Goal: Task Accomplishment & Management: Use online tool/utility

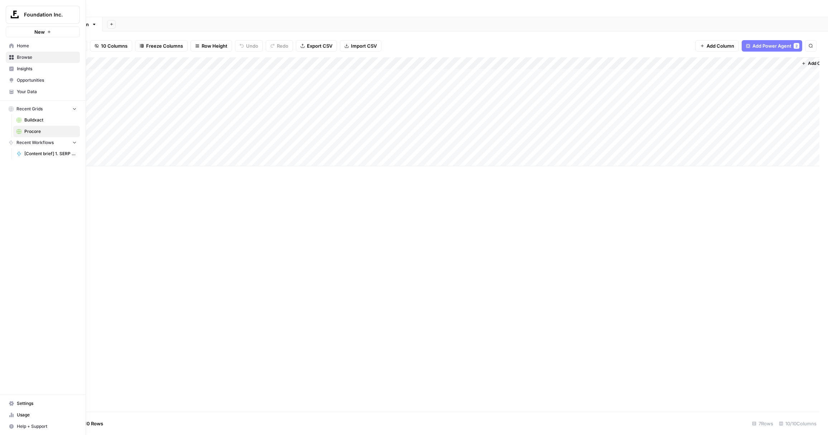
click at [30, 118] on span "Buildxact" at bounding box center [50, 120] width 52 height 6
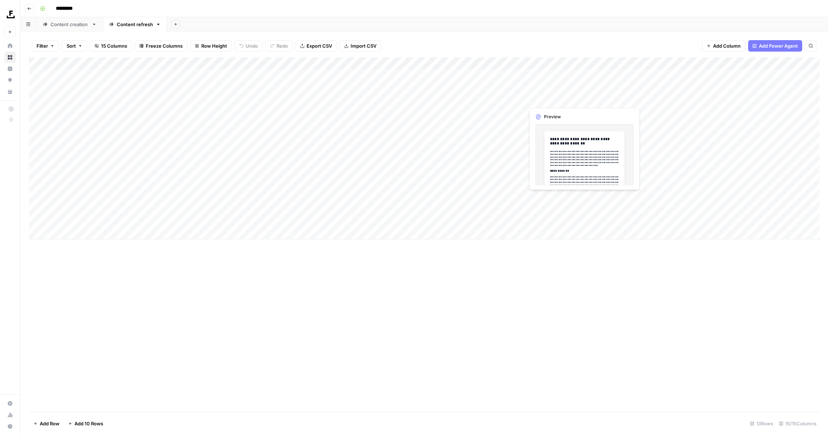
click at [566, 101] on div "Add Column" at bounding box center [424, 148] width 790 height 182
click at [644, 98] on div "Add Column" at bounding box center [424, 148] width 790 height 182
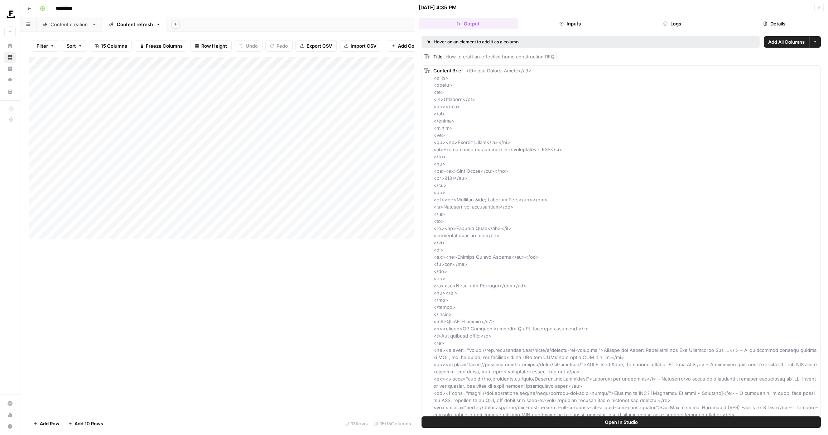
click at [816, 5] on button "Close" at bounding box center [818, 7] width 9 height 9
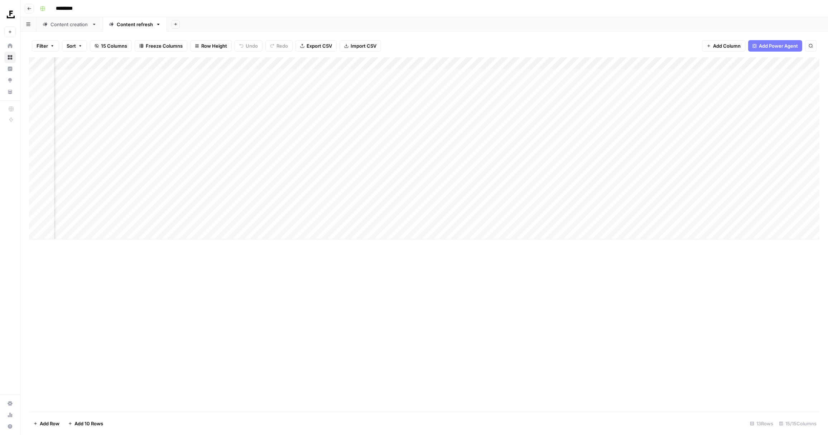
scroll to position [0, 250]
click at [301, 97] on div "Add Column" at bounding box center [424, 148] width 790 height 182
click at [329, 98] on div "Add Column" at bounding box center [424, 148] width 790 height 182
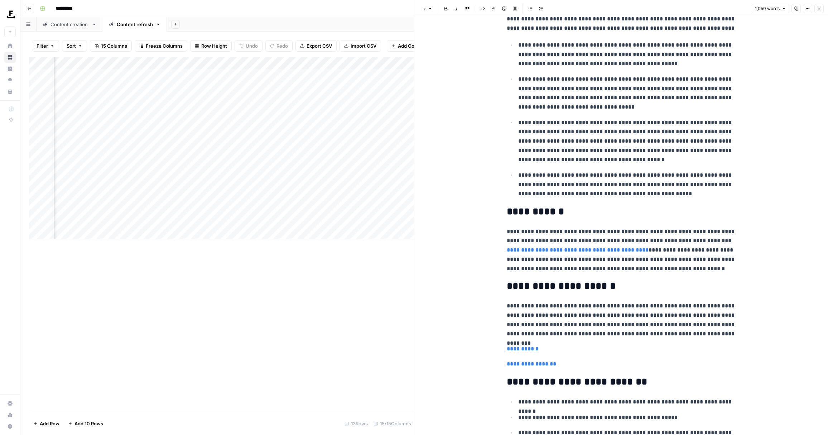
scroll to position [976, 0]
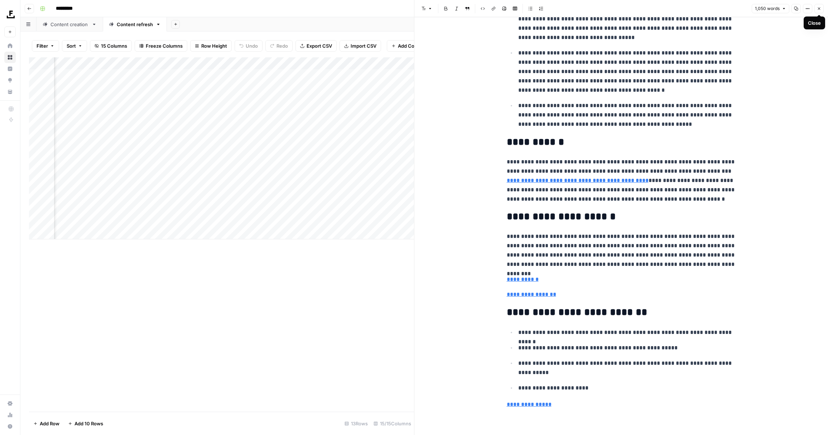
click at [820, 7] on icon "button" at bounding box center [819, 8] width 4 height 4
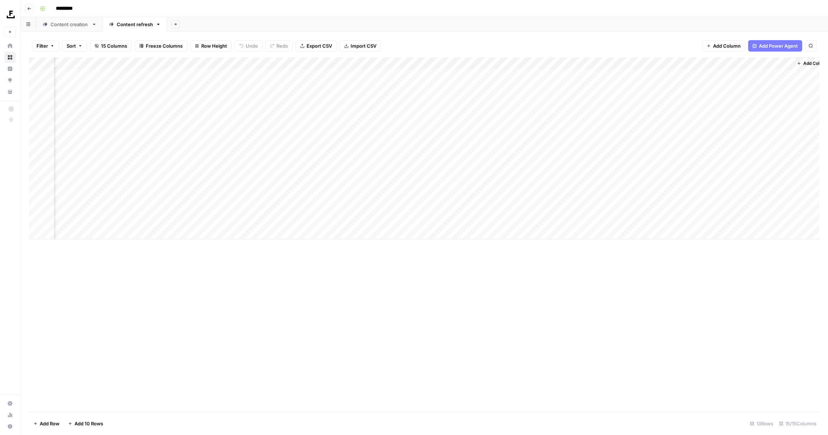
scroll to position [0, 386]
click at [747, 101] on div "Add Column" at bounding box center [424, 148] width 790 height 182
click at [775, 97] on div "Add Column" at bounding box center [424, 148] width 790 height 182
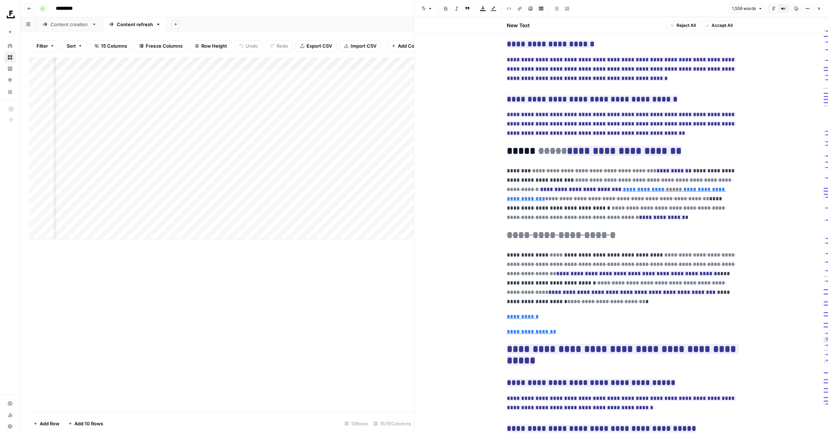
scroll to position [1526, 0]
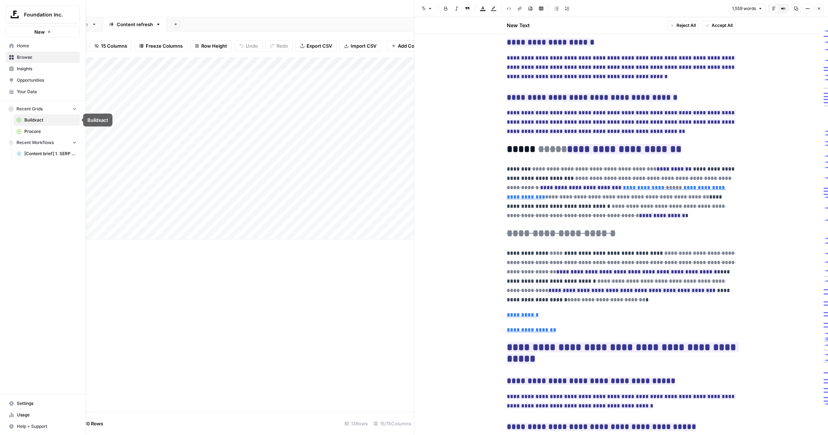
click at [30, 127] on link "Procore" at bounding box center [46, 131] width 67 height 11
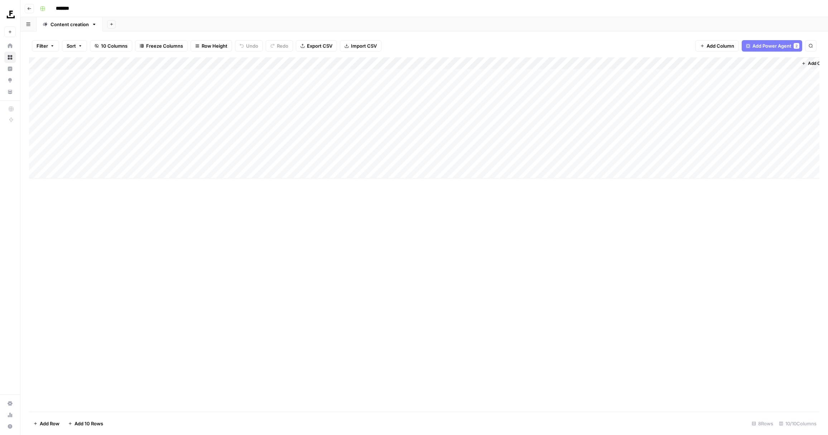
click at [381, 114] on div "Add Column" at bounding box center [424, 117] width 790 height 121
click at [403, 112] on div "Add Column" at bounding box center [424, 117] width 790 height 121
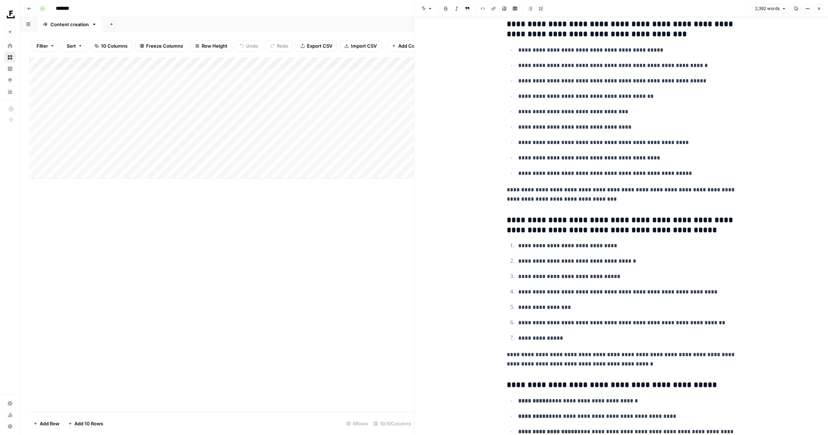
scroll to position [1808, 0]
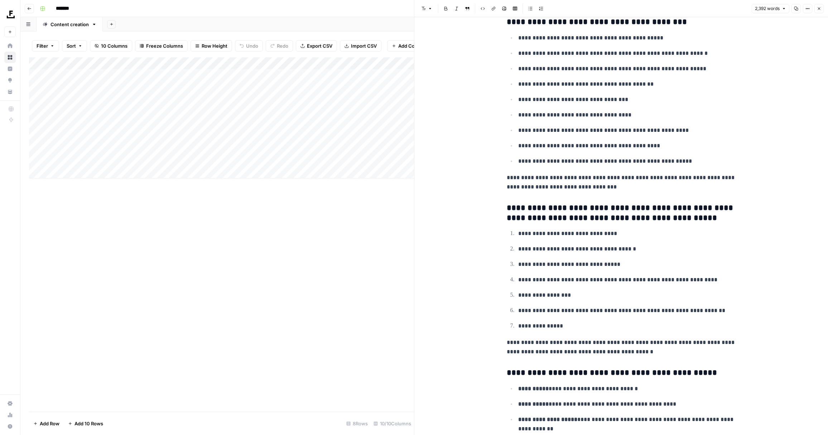
click at [589, 238] on p "**********" at bounding box center [627, 233] width 218 height 9
drag, startPoint x: 601, startPoint y: 236, endPoint x: 505, endPoint y: 236, distance: 96.3
click at [543, 249] on span "Edit with AI" at bounding box center [540, 247] width 23 height 6
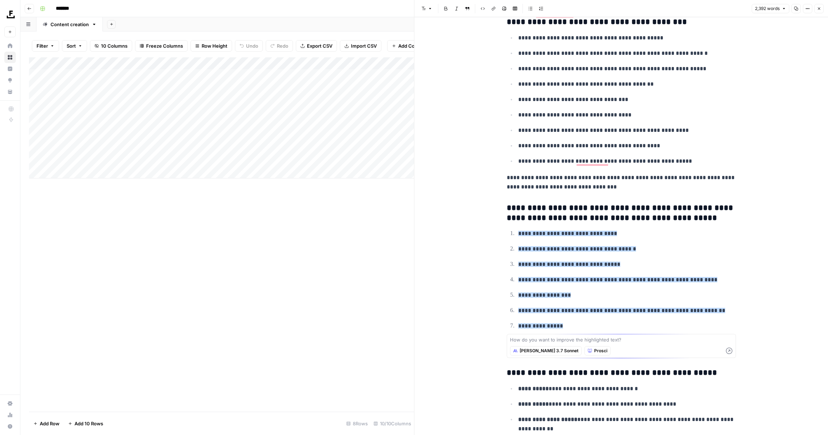
click at [607, 238] on p "**********" at bounding box center [627, 233] width 218 height 9
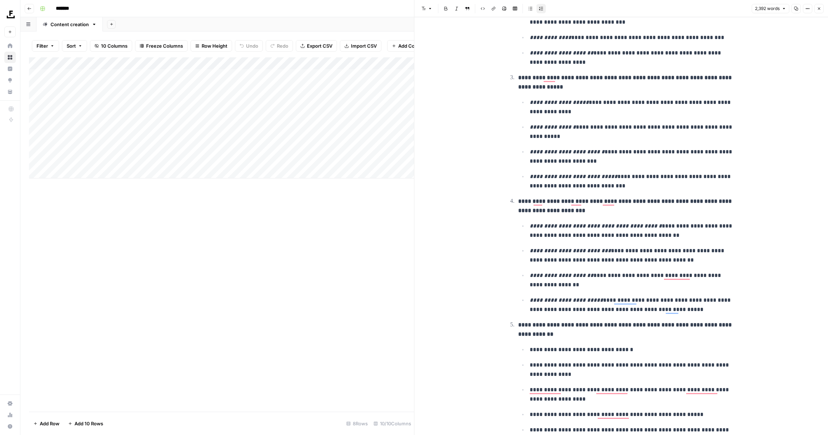
scroll to position [0, 0]
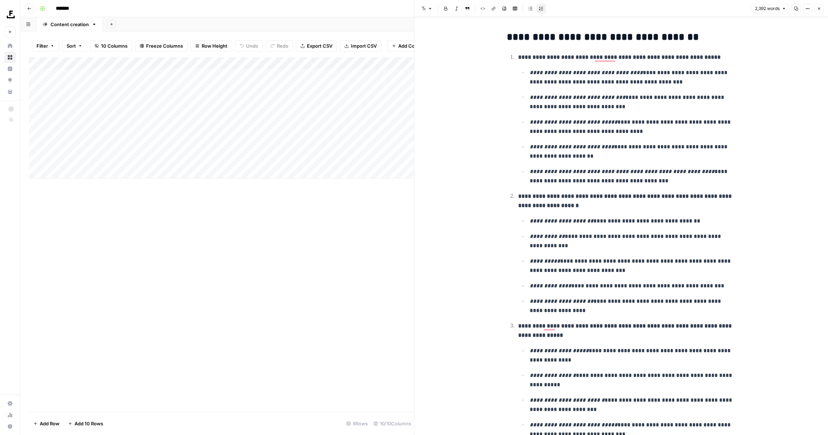
click at [205, 364] on div "Add Column" at bounding box center [221, 234] width 385 height 354
click at [820, 10] on icon "button" at bounding box center [819, 8] width 4 height 4
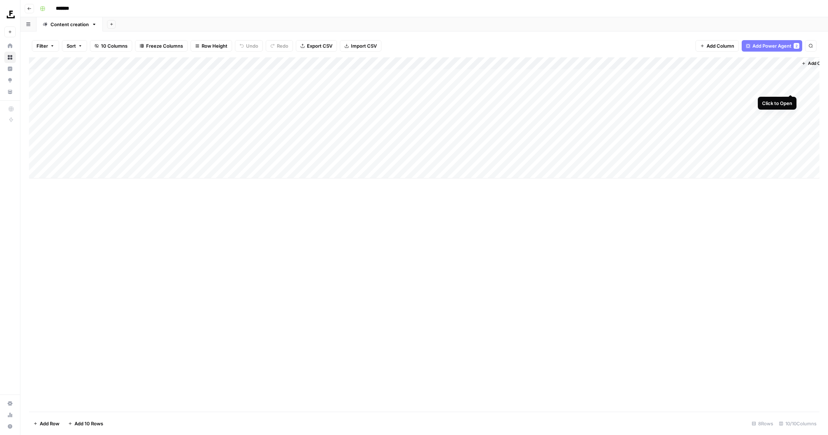
click at [791, 87] on div "Add Column" at bounding box center [424, 117] width 790 height 121
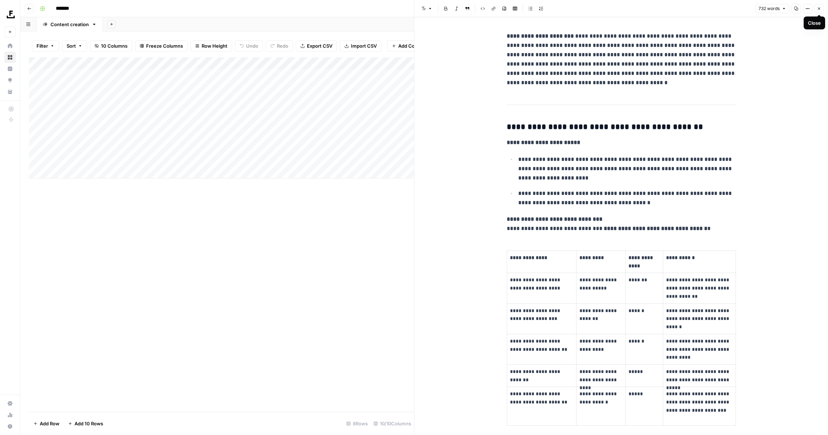
click at [818, 10] on icon "button" at bounding box center [819, 8] width 4 height 4
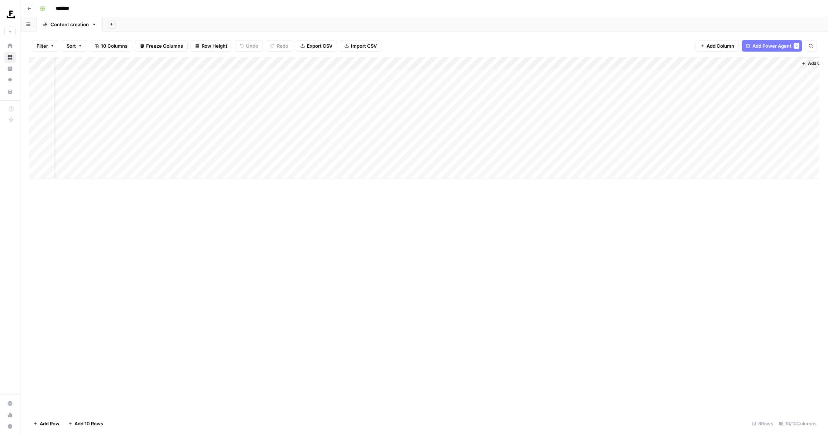
scroll to position [0, 18]
click at [777, 63] on div "Add Column" at bounding box center [424, 117] width 790 height 121
click at [684, 224] on div "Add Column" at bounding box center [424, 234] width 790 height 354
click at [513, 159] on div "Add Column" at bounding box center [424, 117] width 790 height 121
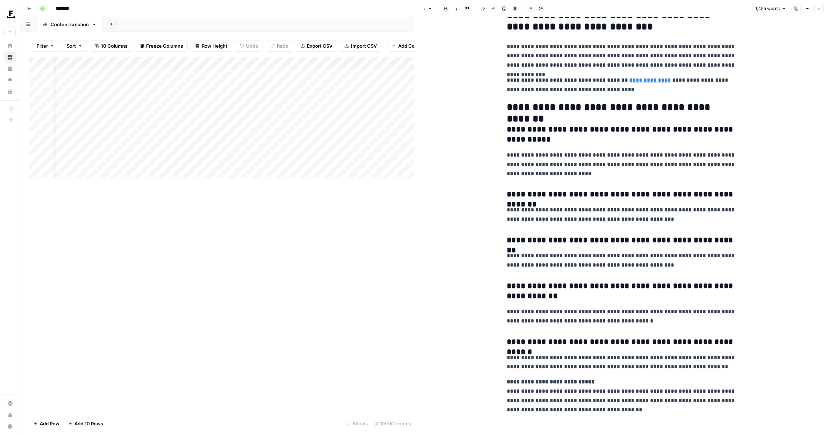
scroll to position [2349, 0]
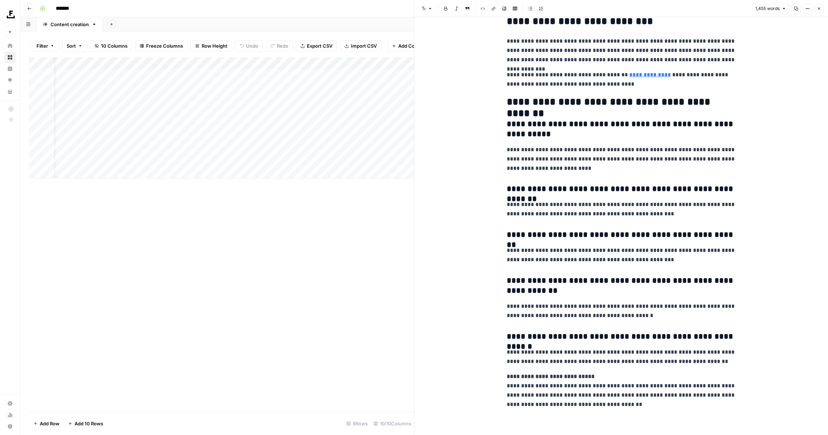
click at [821, 4] on button "Close" at bounding box center [818, 8] width 9 height 9
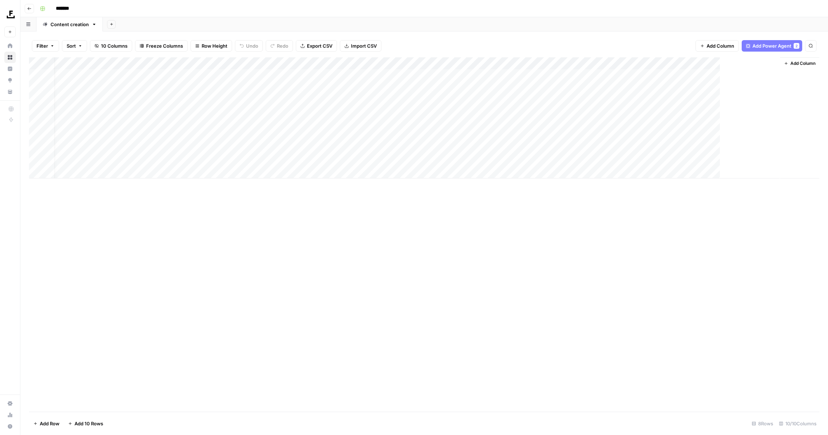
scroll to position [0, 9]
click at [470, 244] on div "Add Column" at bounding box center [424, 234] width 790 height 354
click at [285, 242] on div "Add Column" at bounding box center [424, 234] width 790 height 354
click at [395, 87] on div "Add Column" at bounding box center [424, 117] width 790 height 121
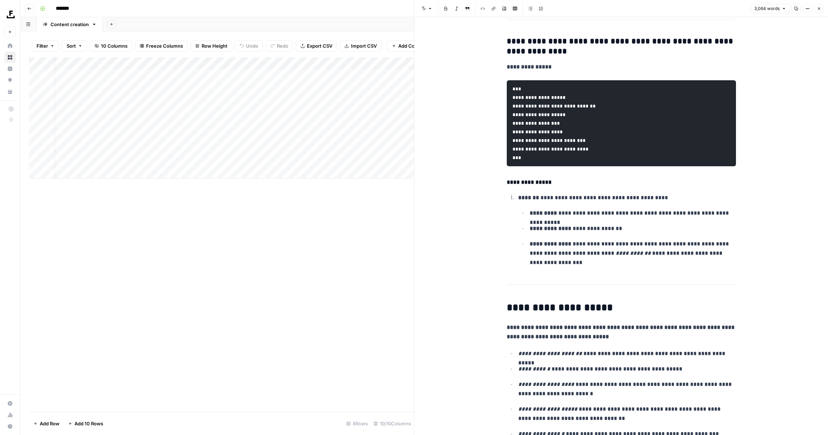
scroll to position [2357, 0]
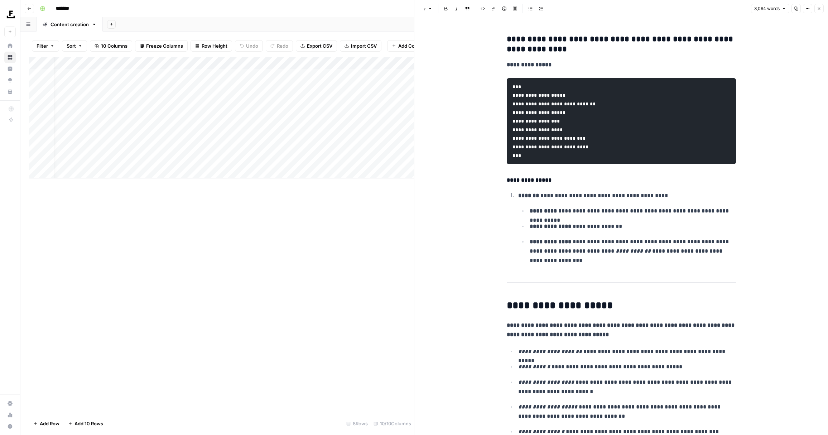
click at [333, 264] on div "Add Column" at bounding box center [221, 234] width 385 height 354
click at [820, 11] on button "Close" at bounding box center [818, 8] width 9 height 9
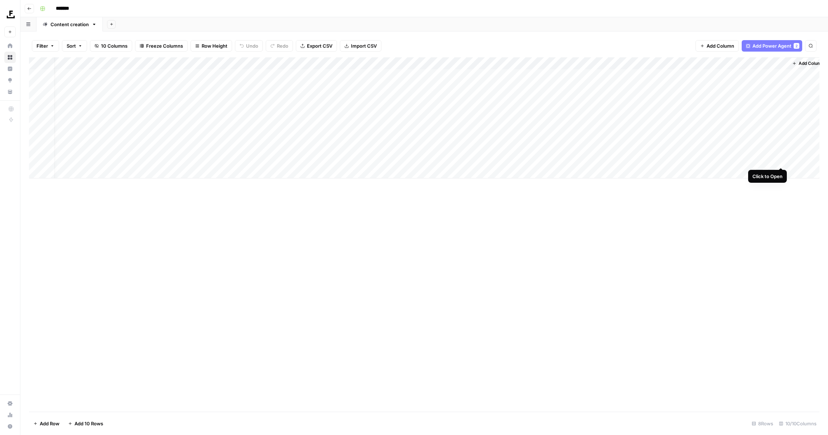
click at [780, 159] on div "Add Column" at bounding box center [424, 117] width 790 height 121
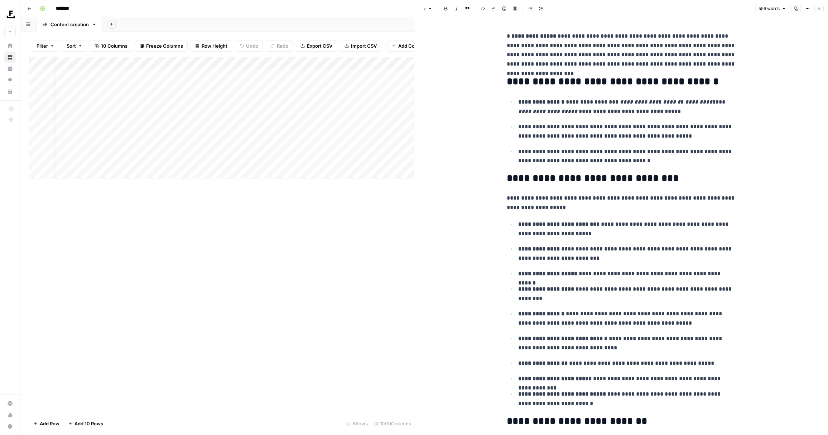
click at [818, 6] on icon "button" at bounding box center [819, 8] width 4 height 4
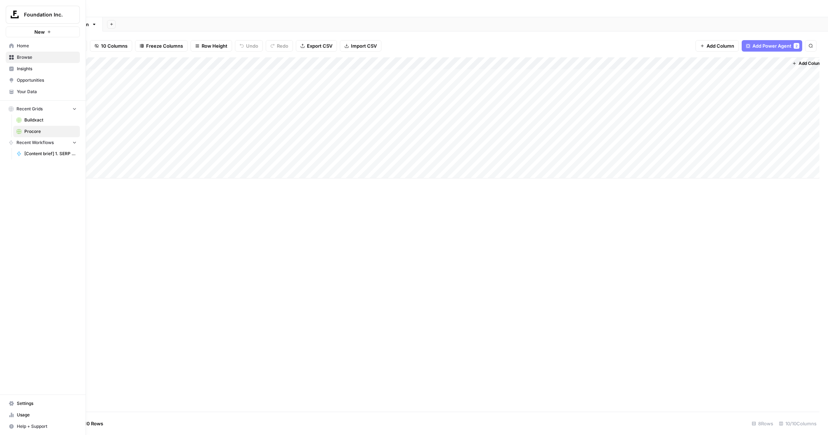
click at [27, 120] on span "Buildxact" at bounding box center [50, 120] width 52 height 6
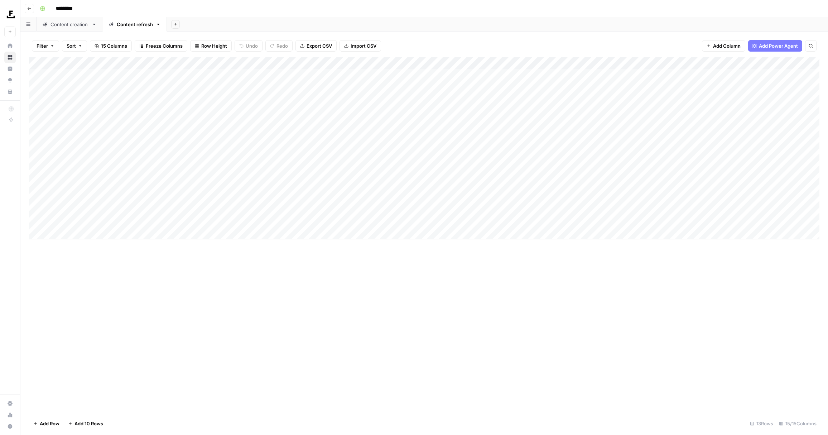
click at [330, 301] on div "Add Column" at bounding box center [424, 234] width 790 height 354
click at [580, 74] on div "Add Column" at bounding box center [424, 148] width 790 height 182
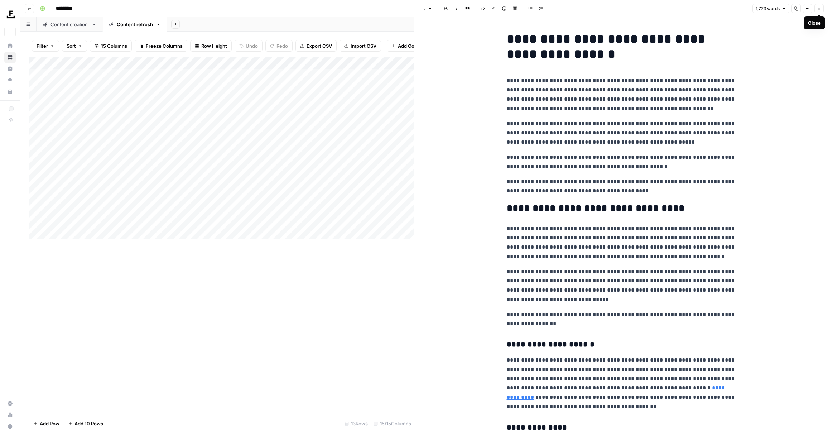
click at [816, 11] on button "Close" at bounding box center [818, 8] width 9 height 9
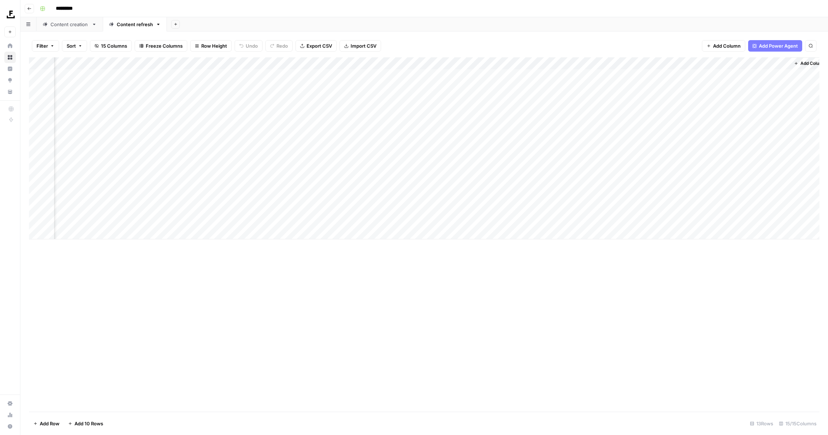
scroll to position [0, 390]
click at [761, 74] on div "Add Column" at bounding box center [424, 148] width 790 height 182
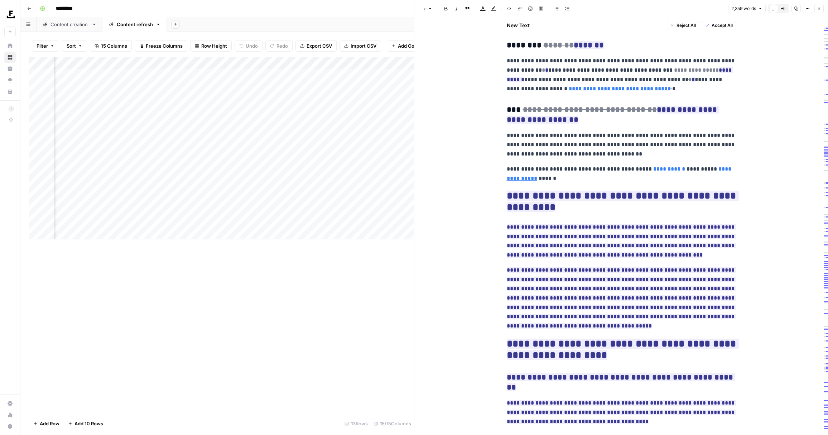
scroll to position [2806, 0]
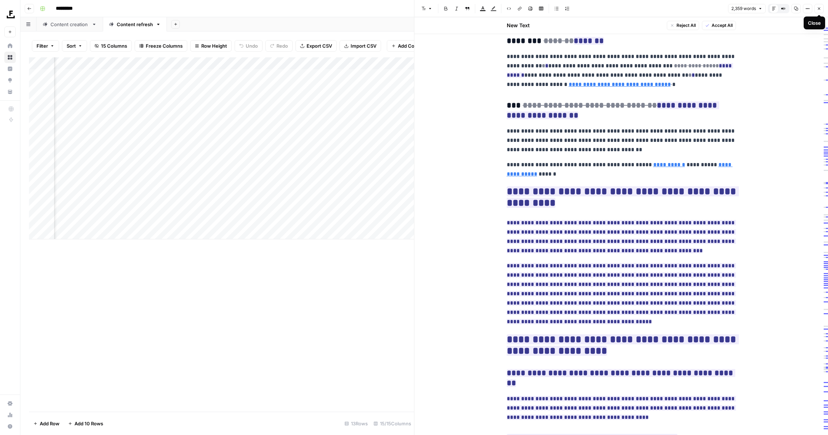
click at [817, 12] on button "Close" at bounding box center [818, 8] width 9 height 9
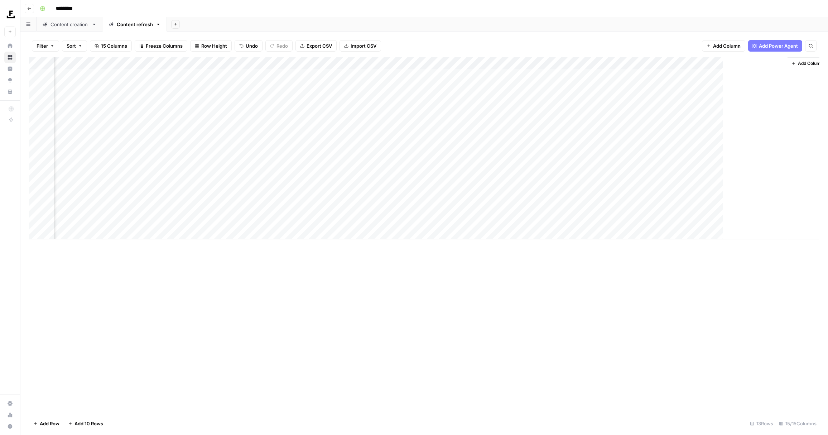
scroll to position [0, 390]
click at [23, 70] on span "Insights" at bounding box center [47, 69] width 60 height 6
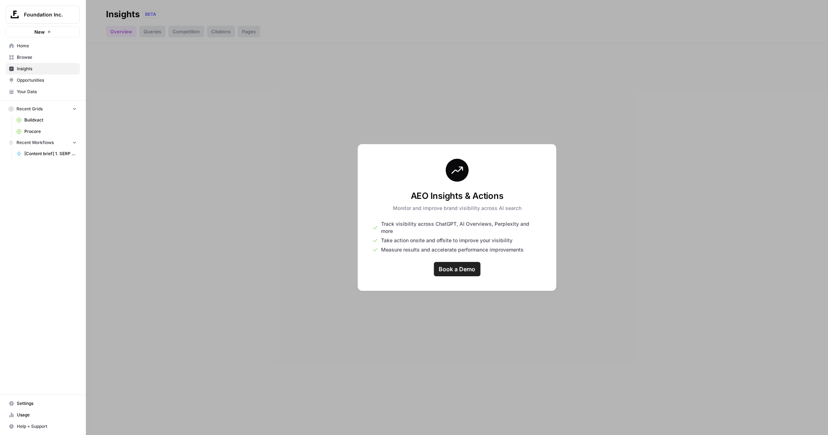
click at [23, 79] on span "Opportunities" at bounding box center [47, 80] width 60 height 6
click at [29, 96] on link "Your Data" at bounding box center [43, 91] width 74 height 11
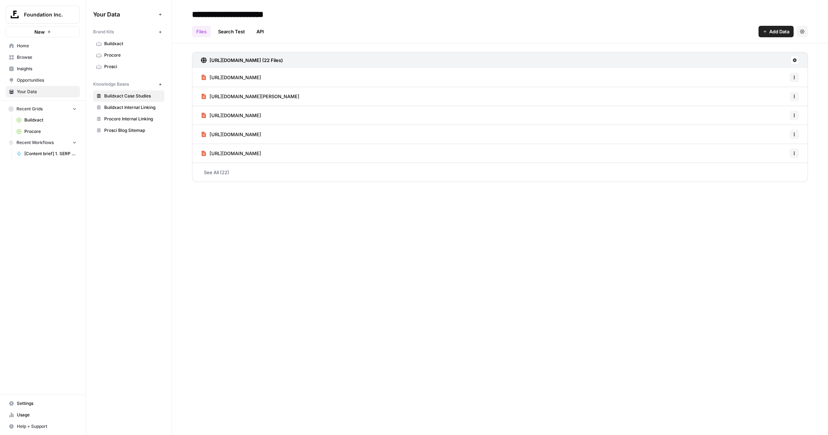
click at [33, 45] on span "Home" at bounding box center [47, 46] width 60 height 6
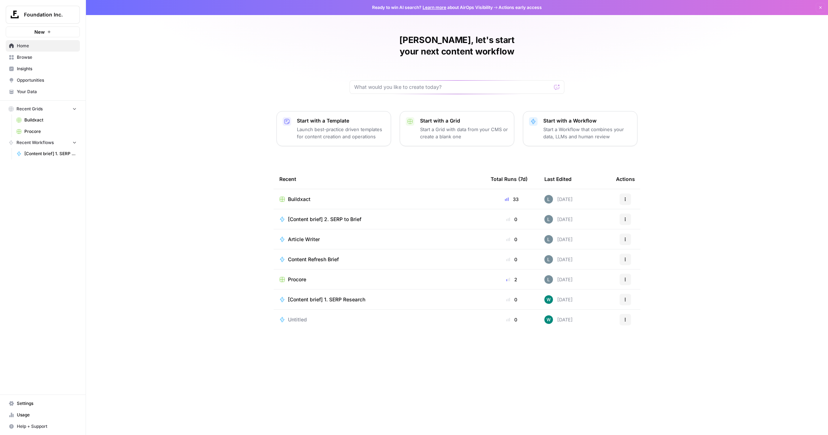
click at [49, 133] on span "Procore" at bounding box center [50, 131] width 52 height 6
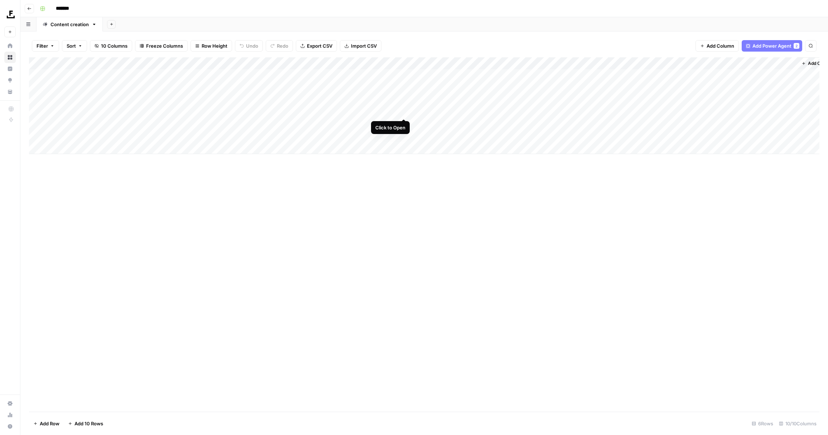
click at [405, 112] on div "Add Column" at bounding box center [424, 105] width 790 height 97
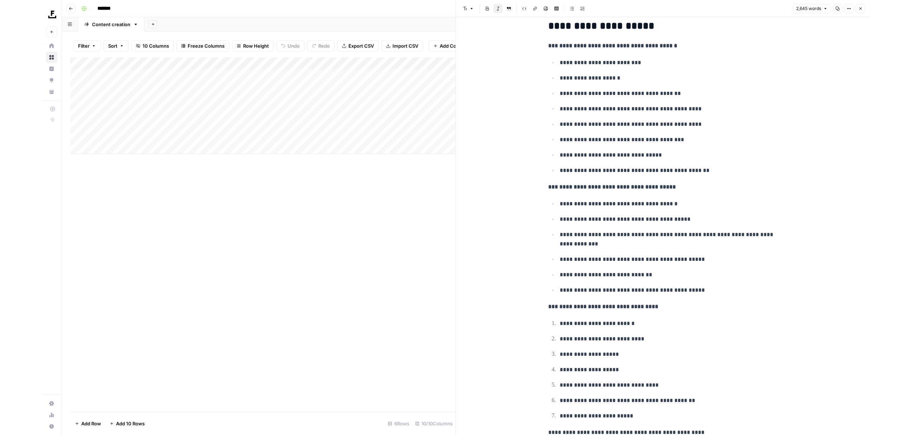
scroll to position [2635, 0]
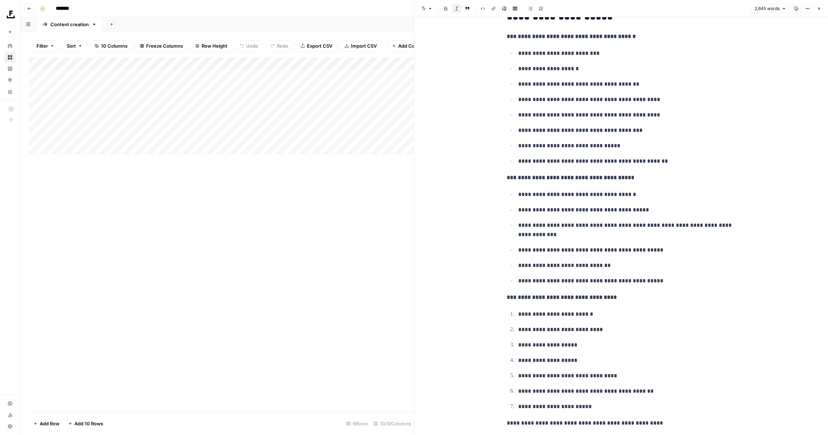
click at [817, 11] on button "Close" at bounding box center [818, 8] width 9 height 9
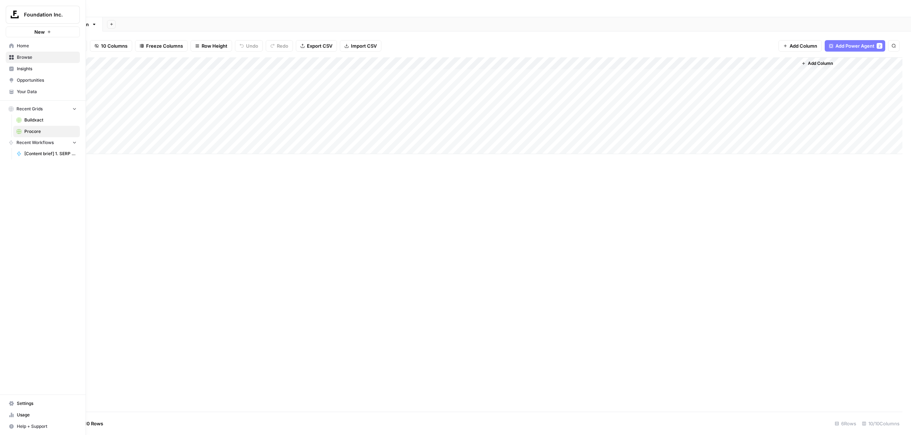
click at [36, 120] on span "Buildxact" at bounding box center [50, 120] width 52 height 6
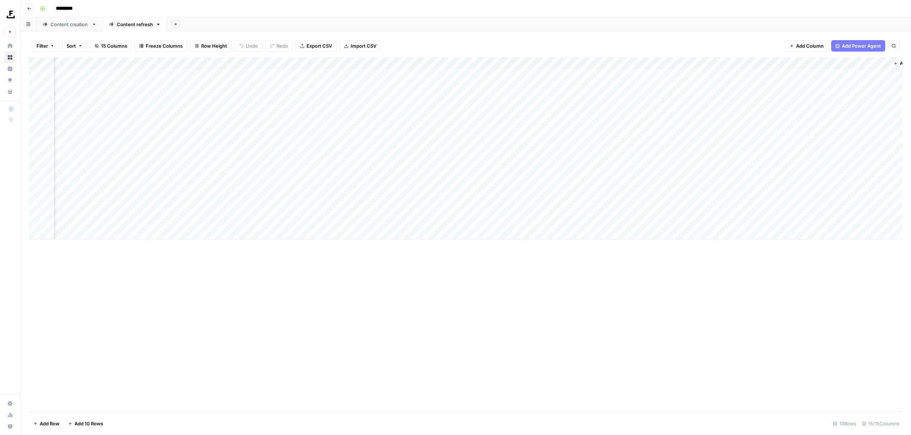
scroll to position [0, 289]
click at [828, 101] on div "Add Column" at bounding box center [466, 148] width 874 height 182
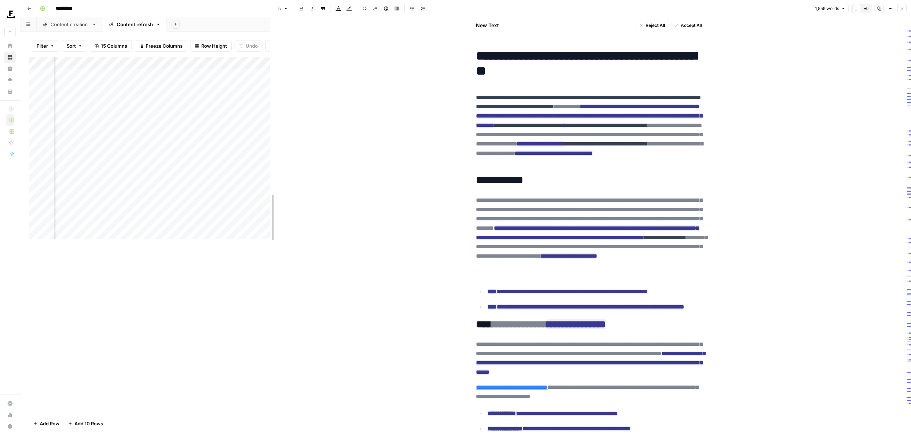
drag, startPoint x: 457, startPoint y: 102, endPoint x: 271, endPoint y: 116, distance: 186.4
click at [828, 10] on icon "button" at bounding box center [902, 8] width 4 height 4
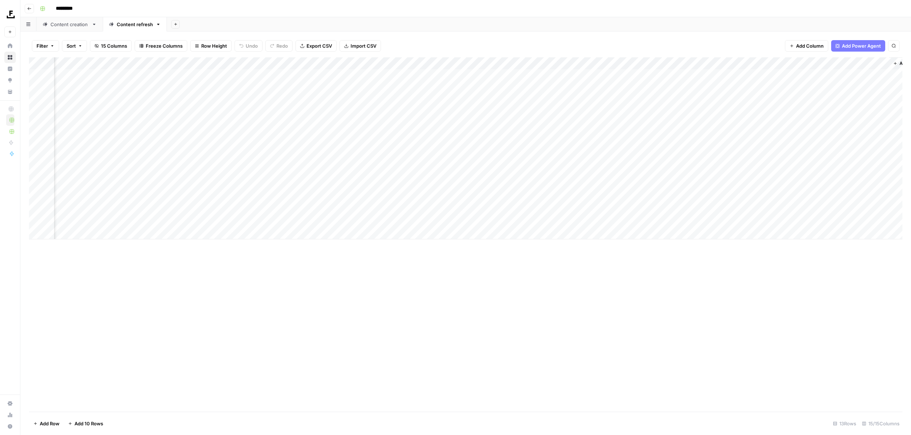
click at [165, 316] on div "Add Column" at bounding box center [466, 234] width 874 height 354
click at [683, 100] on div "Add Column" at bounding box center [466, 148] width 874 height 182
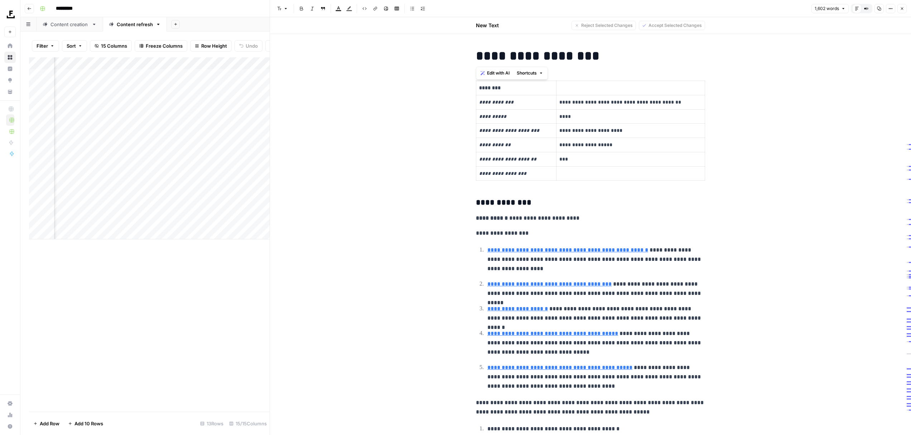
drag, startPoint x: 547, startPoint y: 54, endPoint x: 466, endPoint y: 54, distance: 80.9
type input "[URL][DOMAIN_NAME]"
click at [478, 55] on h1 "**********" at bounding box center [590, 55] width 229 height 15
drag, startPoint x: 617, startPoint y: 58, endPoint x: 442, endPoint y: 46, distance: 175.2
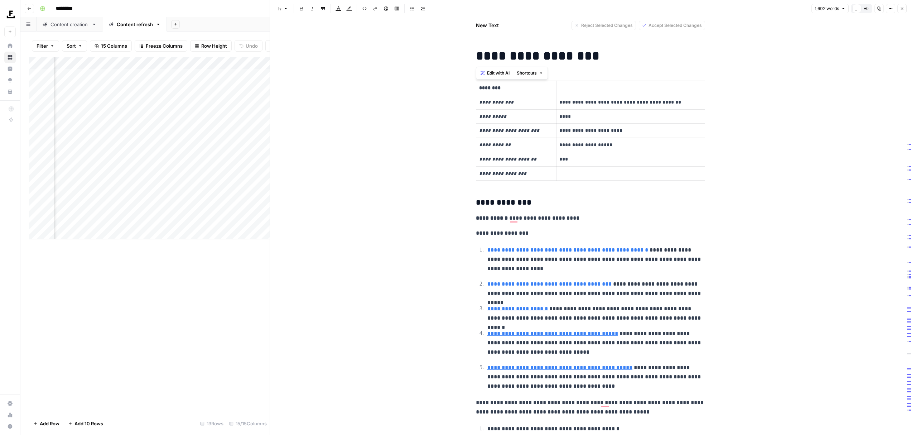
drag, startPoint x: 504, startPoint y: 216, endPoint x: 563, endPoint y: 216, distance: 59.1
click at [563, 216] on p "**********" at bounding box center [590, 217] width 229 height 9
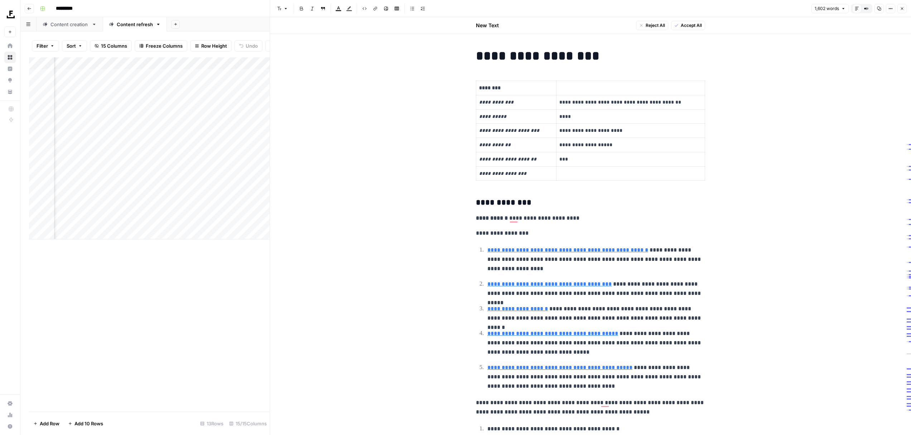
drag, startPoint x: 518, startPoint y: 60, endPoint x: 589, endPoint y: 60, distance: 71.6
click at [589, 60] on h1 "**********" at bounding box center [590, 55] width 229 height 15
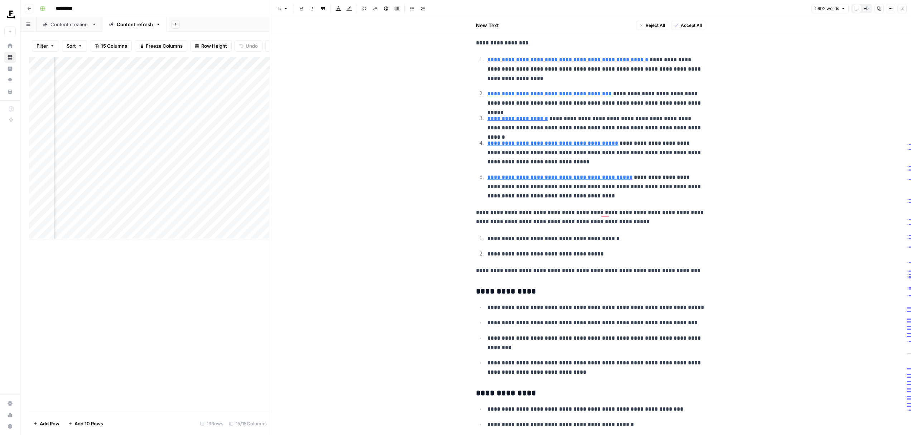
scroll to position [246, 0]
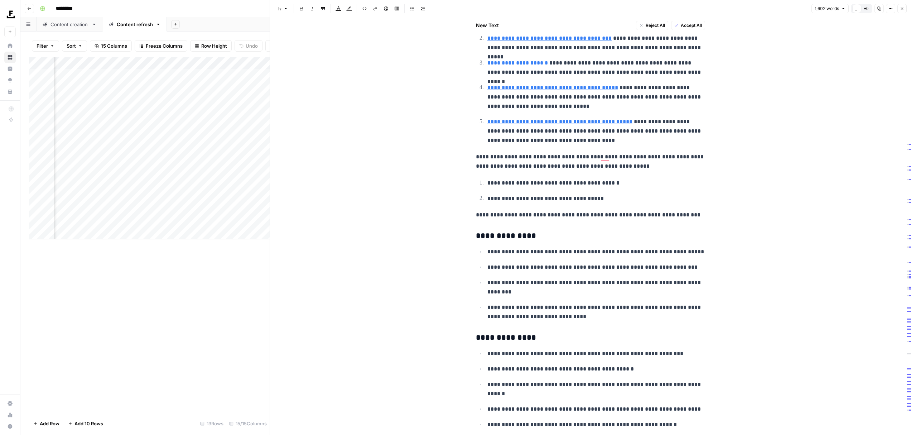
click at [828, 10] on icon "button" at bounding box center [902, 8] width 4 height 4
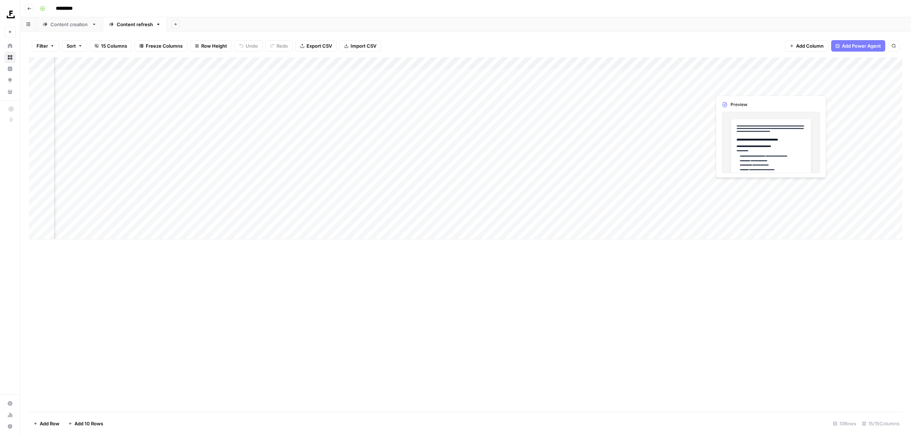
scroll to position [0, 315]
click at [828, 99] on div "Add Column" at bounding box center [466, 148] width 874 height 182
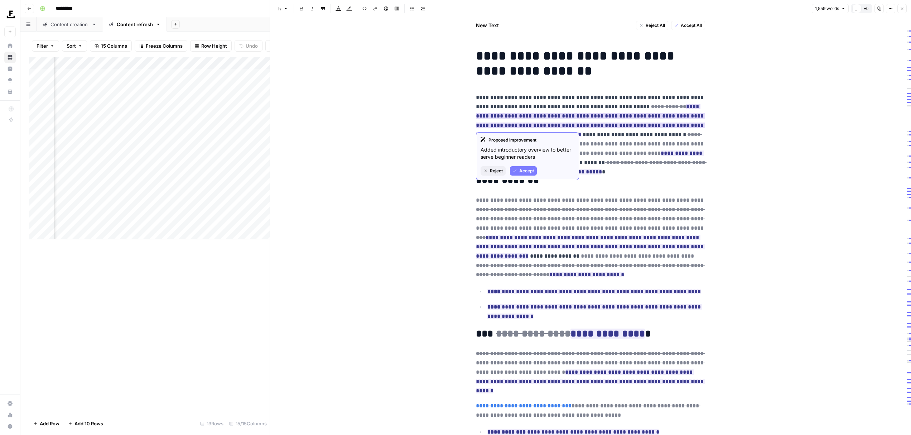
click at [659, 107] on ins "**********" at bounding box center [590, 120] width 229 height 33
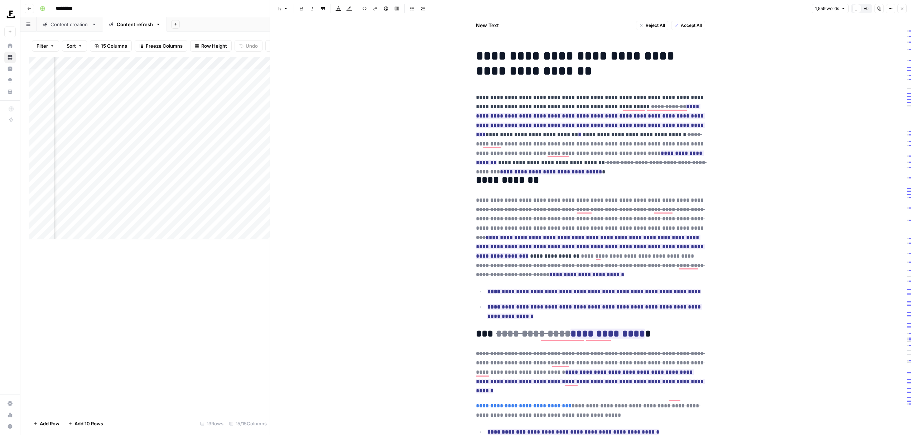
click at [200, 326] on div "Add Column" at bounding box center [149, 234] width 241 height 354
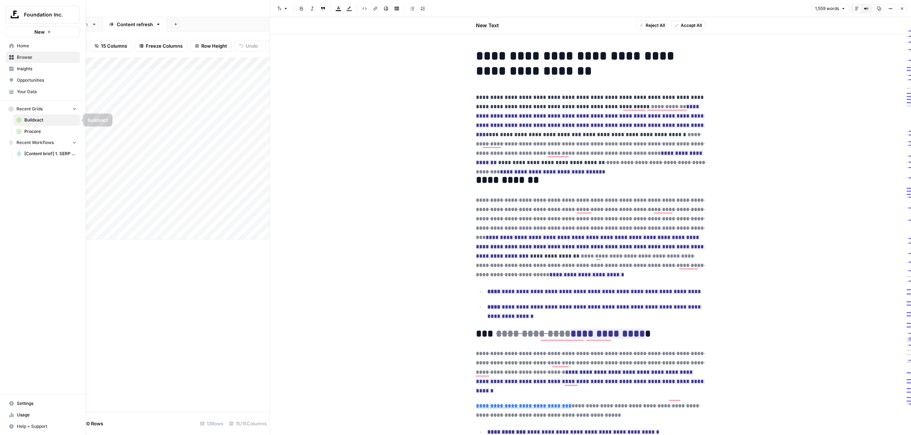
click at [36, 129] on span "Procore" at bounding box center [50, 131] width 52 height 6
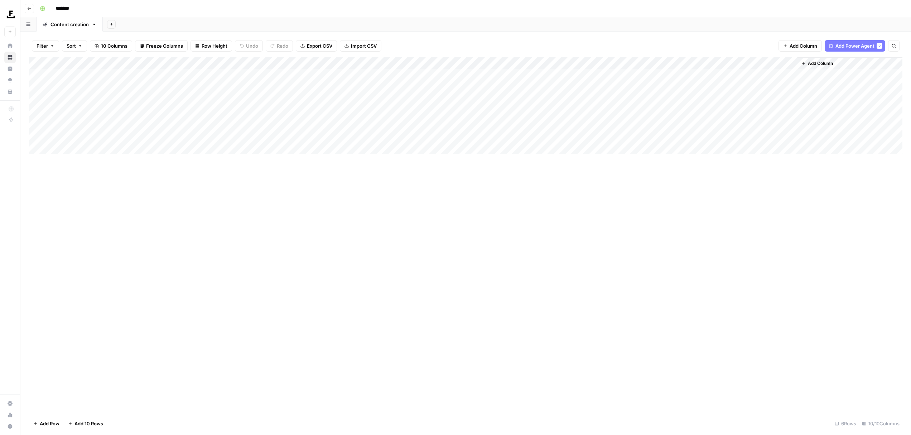
click at [199, 210] on div "Add Column" at bounding box center [466, 234] width 874 height 354
click at [790, 74] on div "Add Column" at bounding box center [466, 105] width 874 height 97
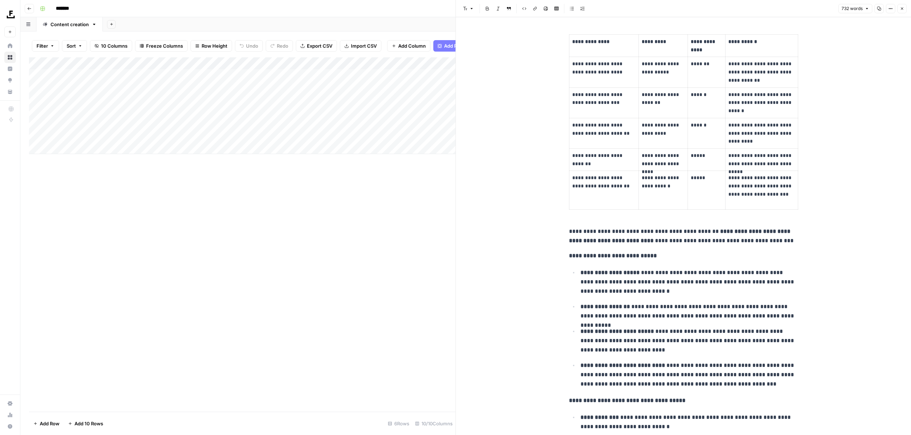
scroll to position [221, 0]
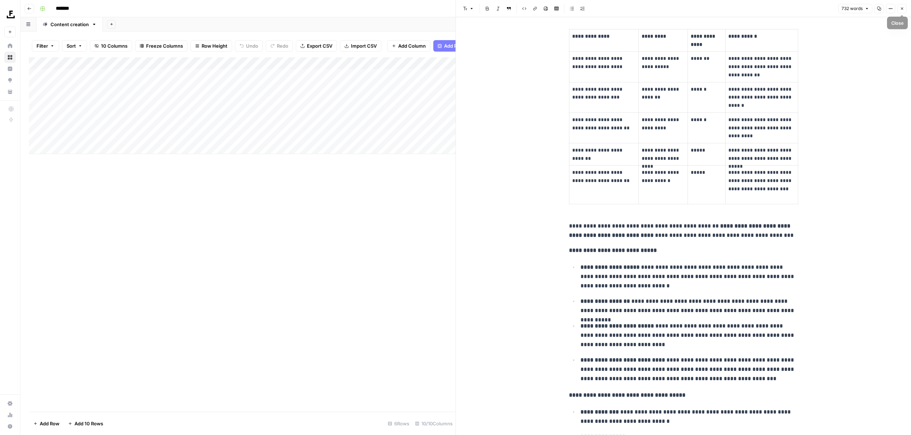
click at [828, 7] on icon "button" at bounding box center [902, 8] width 4 height 4
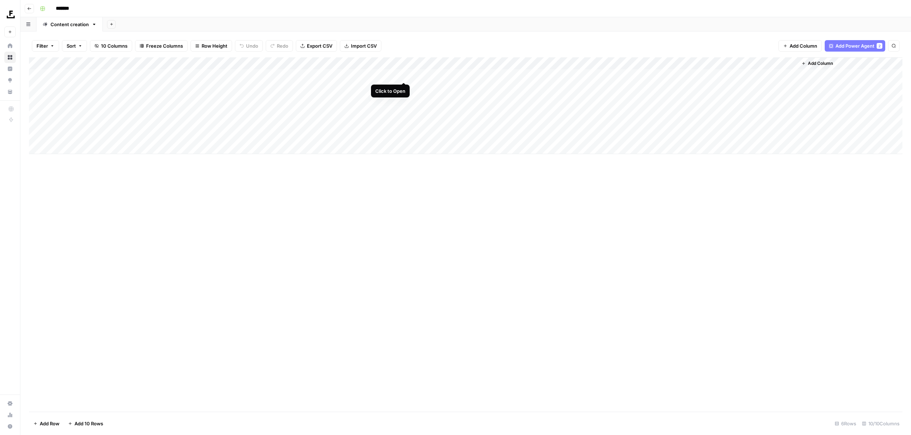
click at [401, 74] on div "Add Column" at bounding box center [466, 105] width 874 height 97
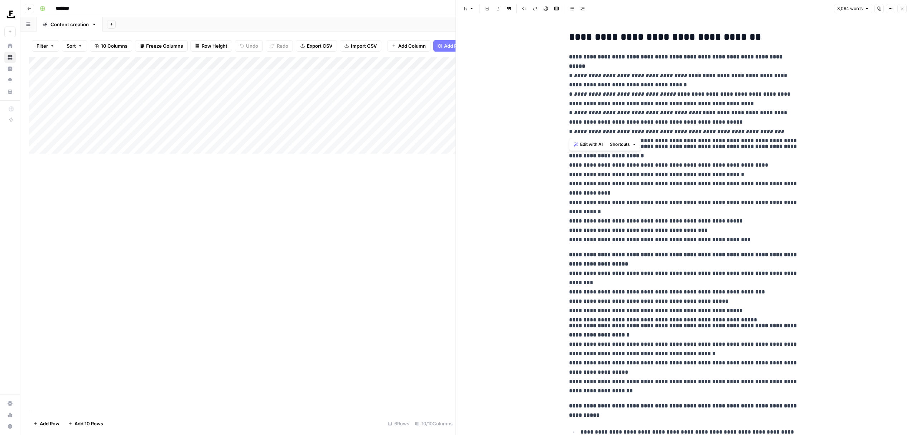
drag, startPoint x: 574, startPoint y: 69, endPoint x: 782, endPoint y: 127, distance: 215.7
click at [596, 73] on em "**********" at bounding box center [630, 75] width 113 height 5
drag, startPoint x: 587, startPoint y: 67, endPoint x: 651, endPoint y: 100, distance: 71.8
click at [649, 99] on p "**********" at bounding box center [683, 94] width 229 height 84
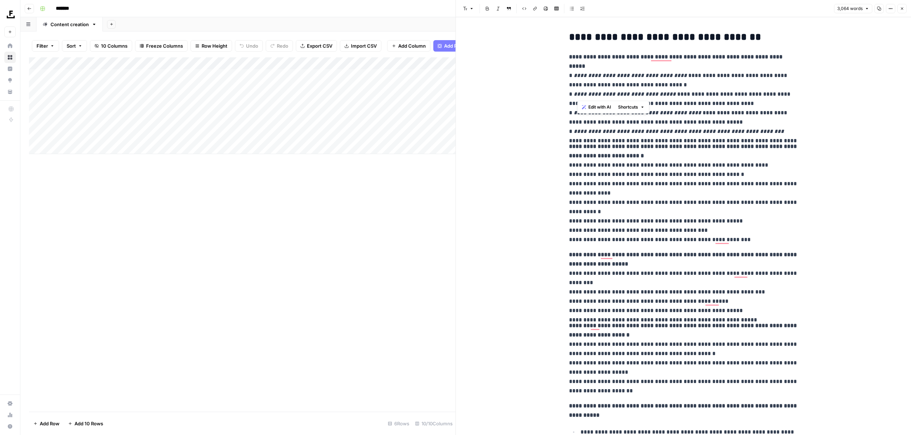
click at [651, 110] on em "**********" at bounding box center [638, 112] width 128 height 5
drag, startPoint x: 780, startPoint y: 131, endPoint x: 558, endPoint y: 64, distance: 231.6
click at [600, 73] on em "**********" at bounding box center [630, 75] width 113 height 5
drag, startPoint x: 569, startPoint y: 67, endPoint x: 768, endPoint y: 134, distance: 210.1
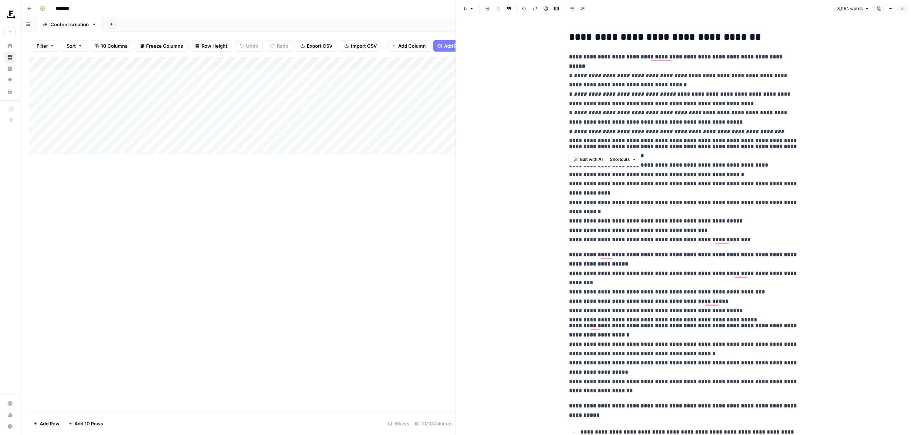
click at [768, 134] on p "**********" at bounding box center [683, 94] width 229 height 84
click at [583, 74] on p "**********" at bounding box center [683, 94] width 229 height 84
drag, startPoint x: 575, startPoint y: 66, endPoint x: 632, endPoint y: 73, distance: 57.4
click at [632, 73] on p "**********" at bounding box center [683, 94] width 229 height 84
click at [732, 78] on p "**********" at bounding box center [683, 94] width 229 height 84
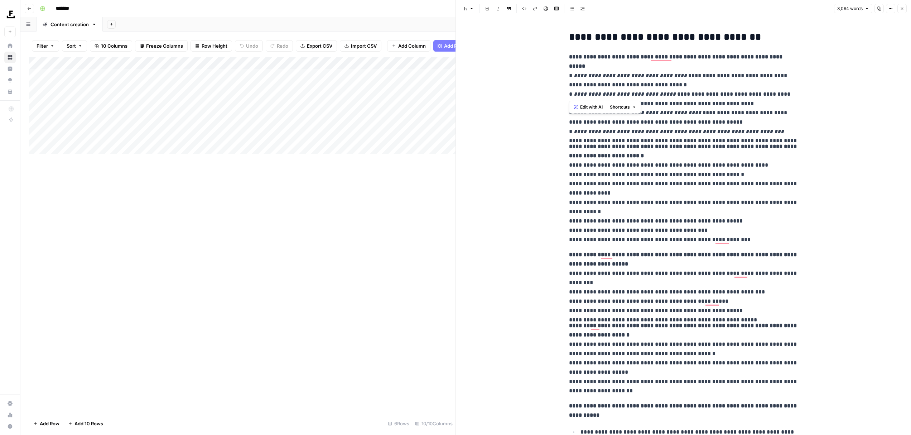
drag, startPoint x: 568, startPoint y: 83, endPoint x: 767, endPoint y: 90, distance: 199.2
click at [767, 90] on p "**********" at bounding box center [683, 94] width 229 height 84
drag, startPoint x: 572, startPoint y: 67, endPoint x: 748, endPoint y: 136, distance: 189.3
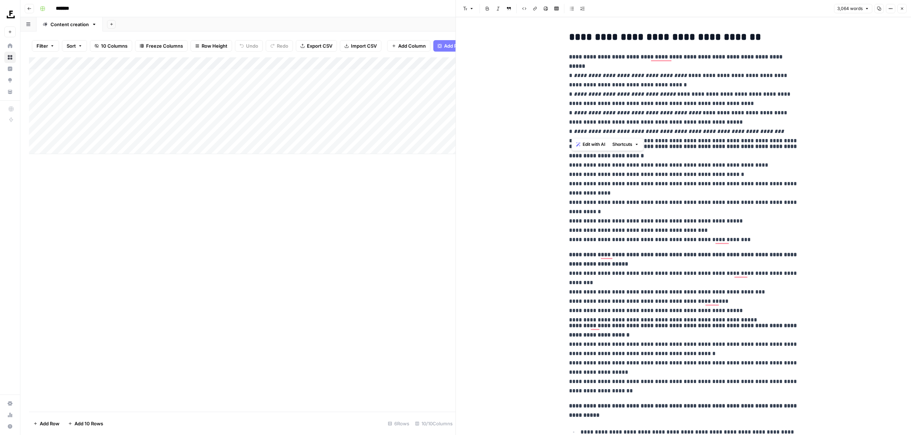
drag, startPoint x: 568, startPoint y: 70, endPoint x: 764, endPoint y: 130, distance: 204.7
click at [699, 125] on p "**********" at bounding box center [683, 94] width 229 height 84
drag, startPoint x: 761, startPoint y: 135, endPoint x: 561, endPoint y: 125, distance: 200.8
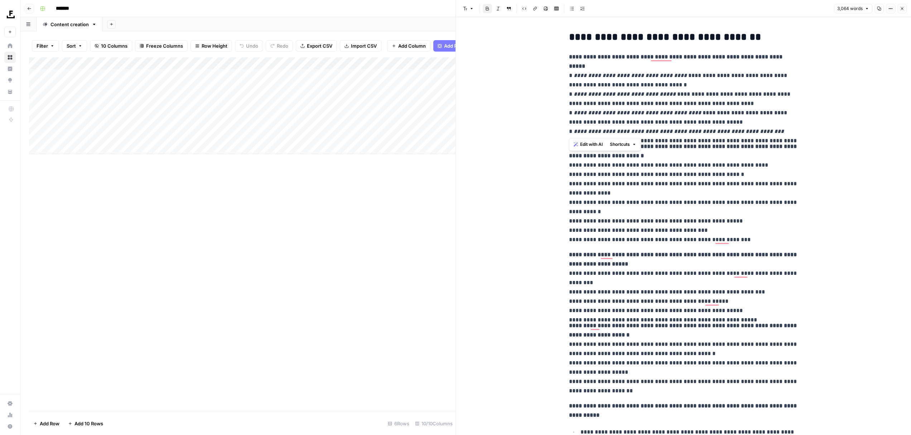
drag, startPoint x: 768, startPoint y: 130, endPoint x: 564, endPoint y: 61, distance: 214.9
click at [588, 76] on p "**********" at bounding box center [683, 94] width 229 height 84
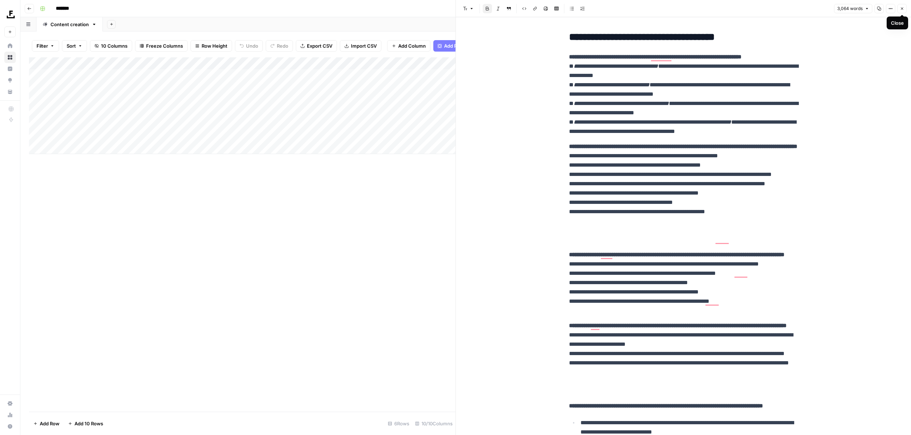
click at [828, 7] on icon "button" at bounding box center [902, 8] width 4 height 4
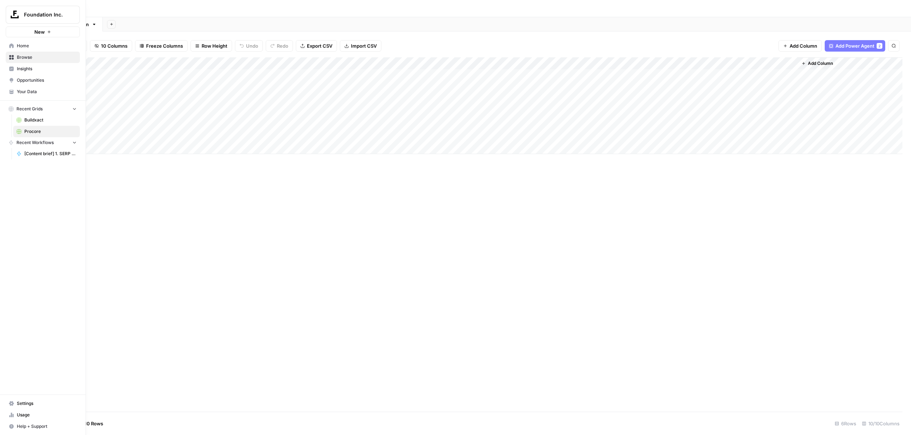
click at [22, 124] on link "Buildxact" at bounding box center [46, 119] width 67 height 11
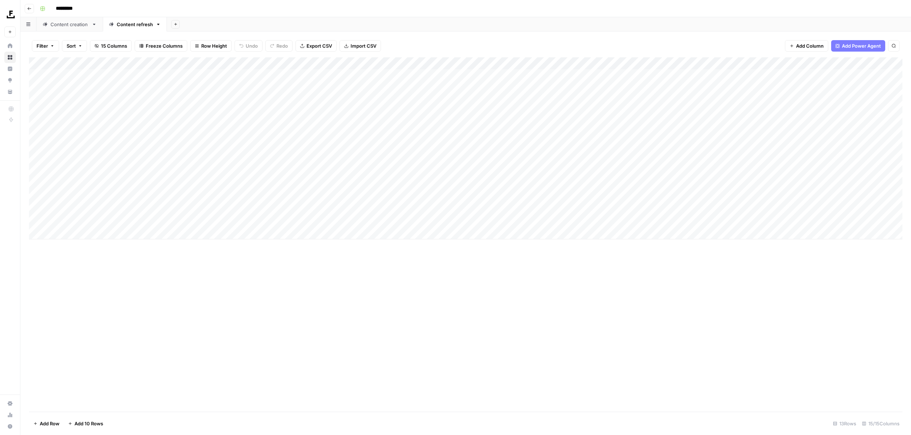
click at [416, 45] on div "Filter Sort 15 Columns Freeze Columns Row Height Undo Redo Export CSV Import CS…" at bounding box center [466, 45] width 874 height 23
click at [581, 21] on div "Add Sheet" at bounding box center [539, 24] width 744 height 14
click at [26, 133] on span "Procore" at bounding box center [50, 131] width 52 height 6
click at [533, 97] on div "Add Column" at bounding box center [466, 105] width 874 height 97
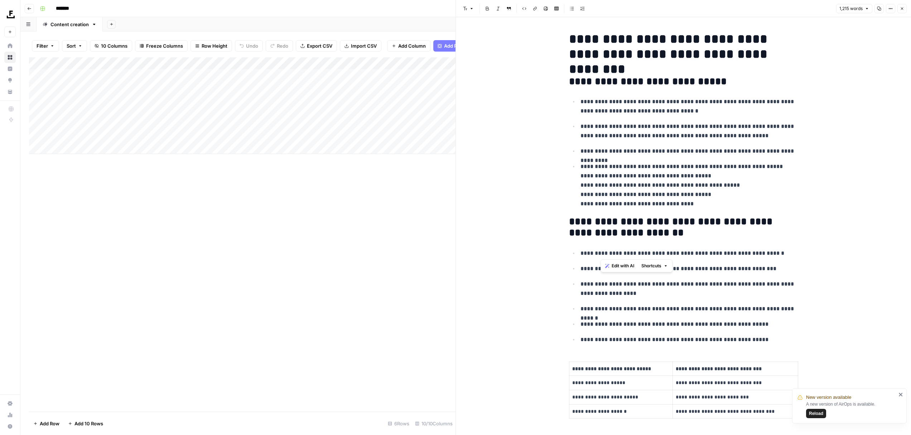
drag, startPoint x: 613, startPoint y: 250, endPoint x: 640, endPoint y: 254, distance: 27.1
click at [640, 254] on p "**********" at bounding box center [690, 253] width 218 height 9
click at [628, 265] on span "Edit with AI" at bounding box center [623, 266] width 23 height 6
click at [660, 222] on h2 "**********" at bounding box center [683, 227] width 229 height 23
drag, startPoint x: 605, startPoint y: 189, endPoint x: 617, endPoint y: 188, distance: 12.2
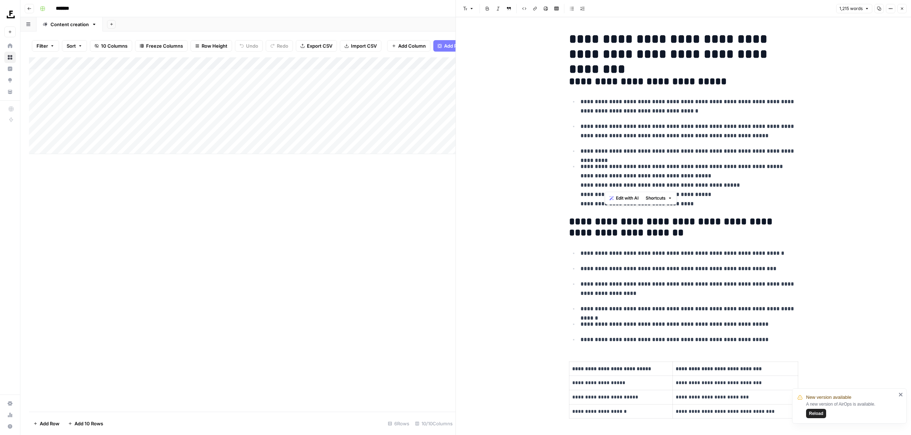
click at [617, 188] on p "**********" at bounding box center [690, 185] width 218 height 47
click at [620, 198] on span "Edit with AI" at bounding box center [627, 198] width 23 height 6
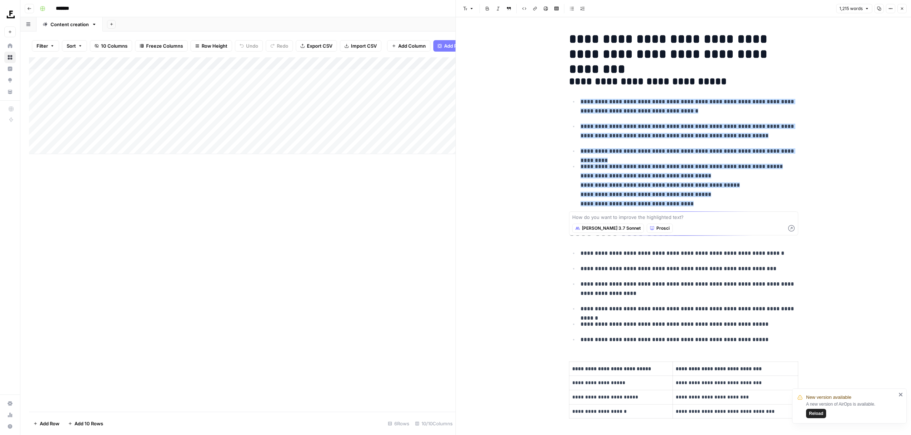
click at [689, 188] on p "**********" at bounding box center [690, 185] width 218 height 47
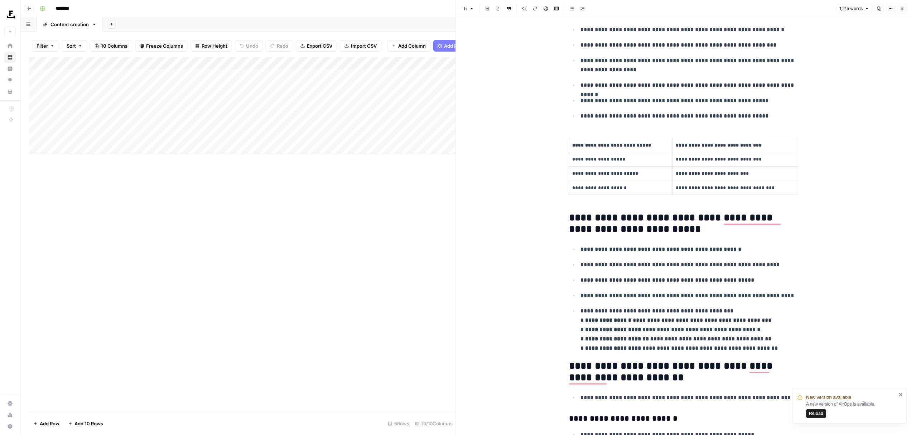
scroll to position [229, 0]
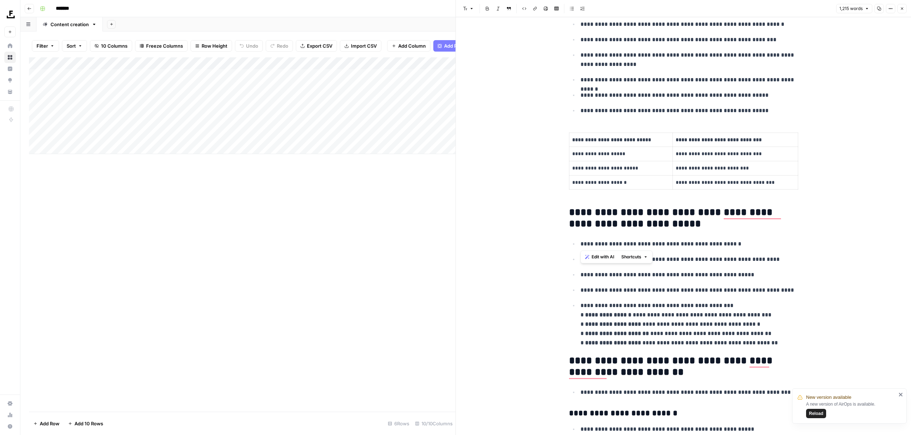
drag, startPoint x: 581, startPoint y: 242, endPoint x: 723, endPoint y: 243, distance: 142.6
click at [725, 243] on p "**********" at bounding box center [690, 243] width 218 height 9
click at [588, 253] on button "Edit with AI" at bounding box center [599, 256] width 35 height 9
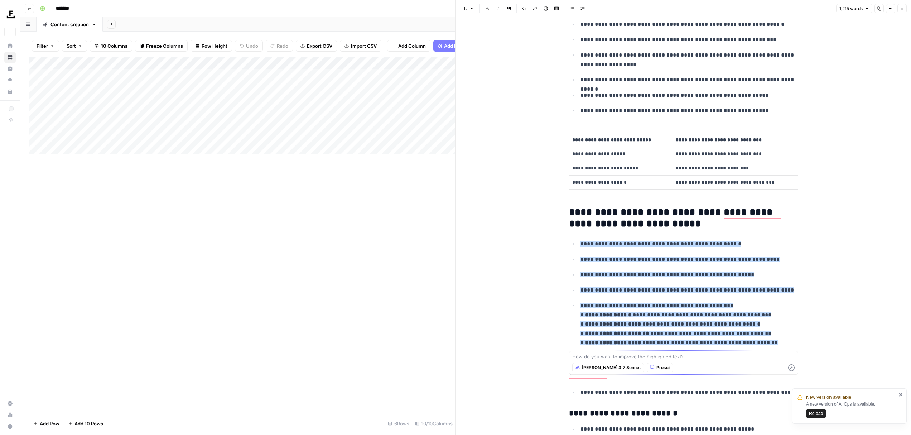
click at [692, 306] on span "**********" at bounding box center [657, 305] width 153 height 5
